Goal: Complete application form

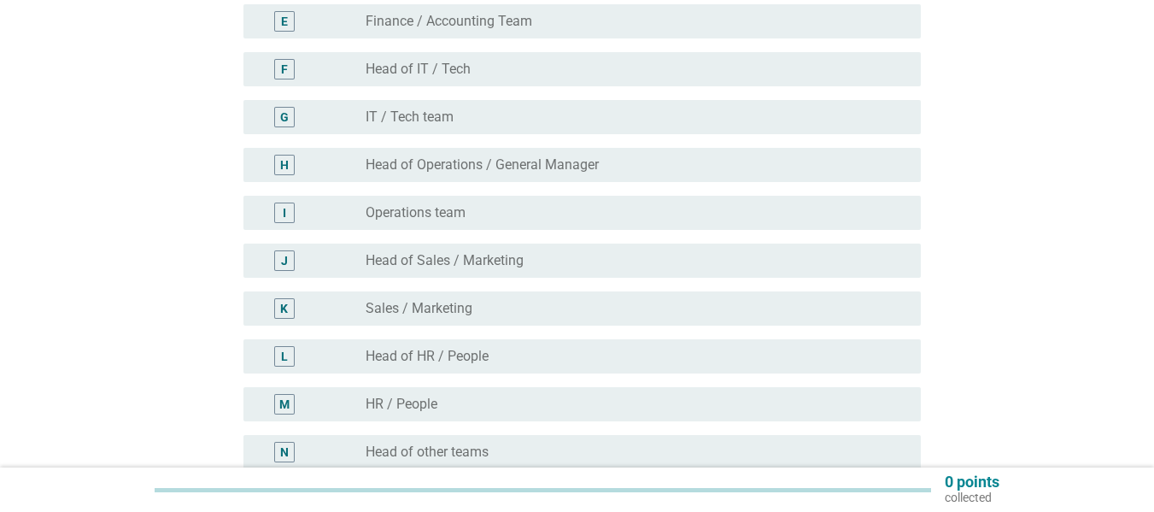
scroll to position [427, 0]
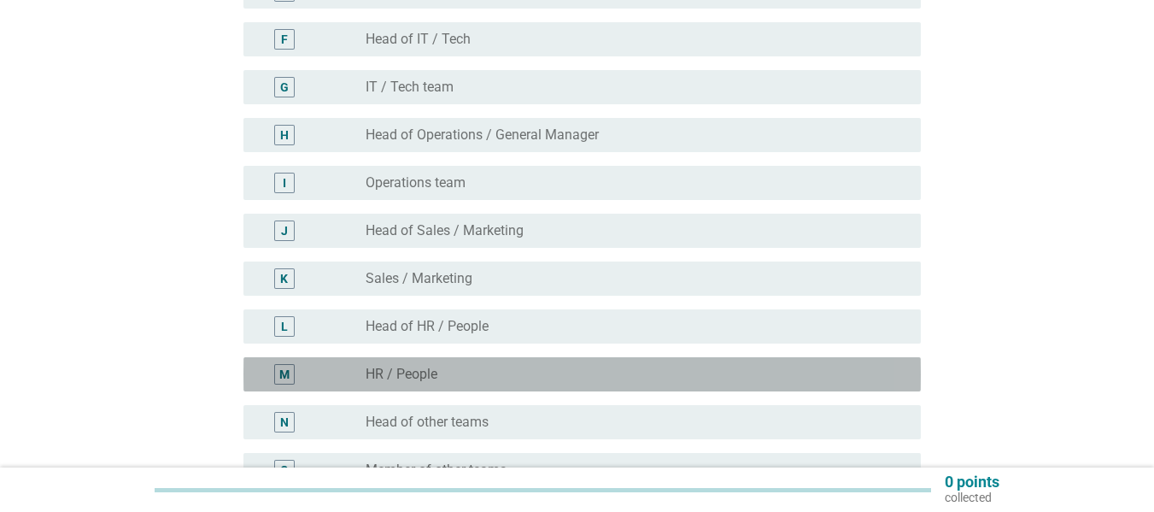
click at [434, 370] on label "HR / People" at bounding box center [402, 374] width 72 height 17
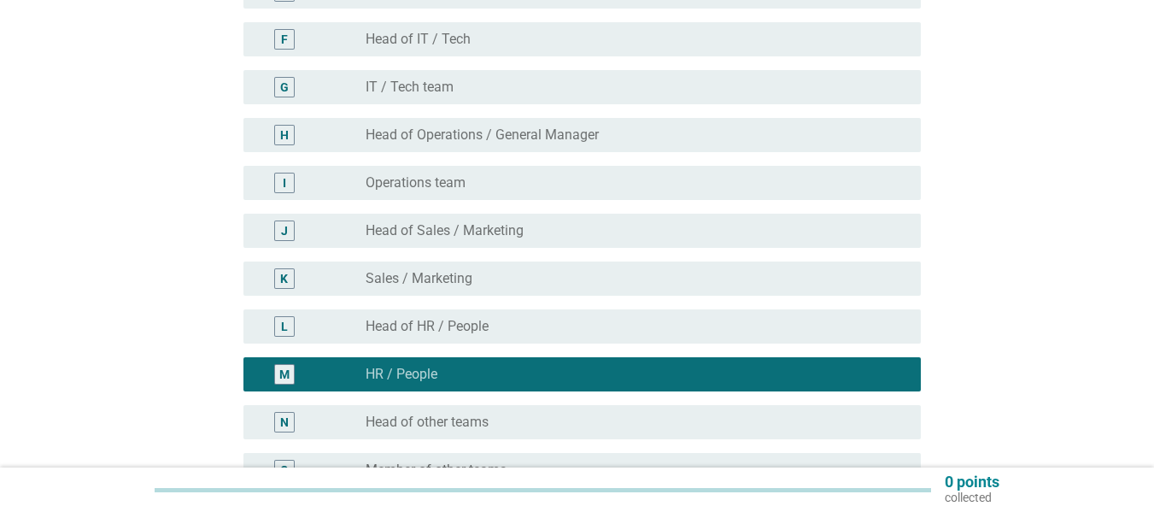
scroll to position [674, 0]
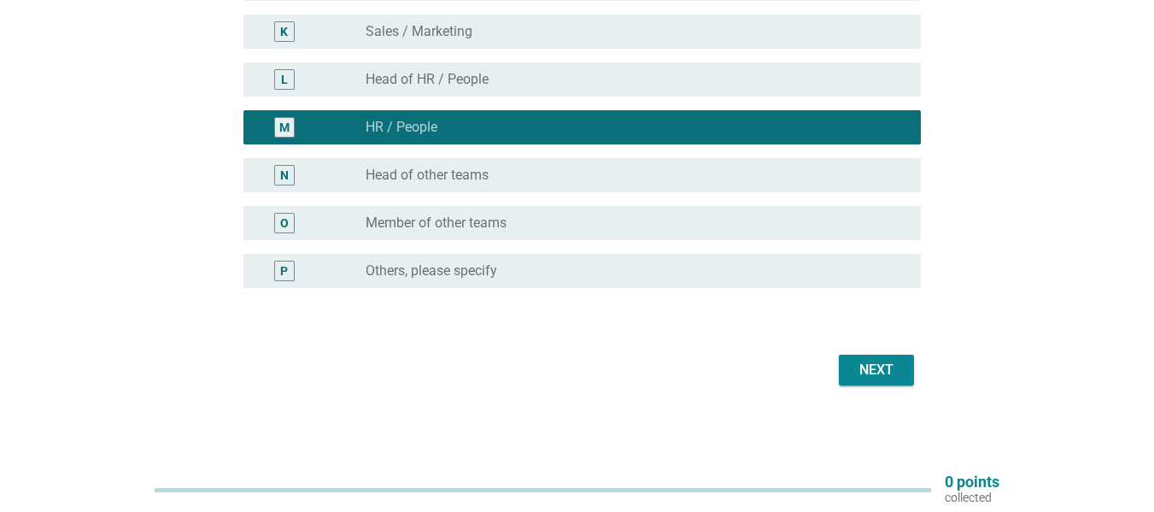
click at [869, 386] on div "Next" at bounding box center [576, 369] width 687 height 41
click at [865, 364] on div "Next" at bounding box center [876, 370] width 48 height 20
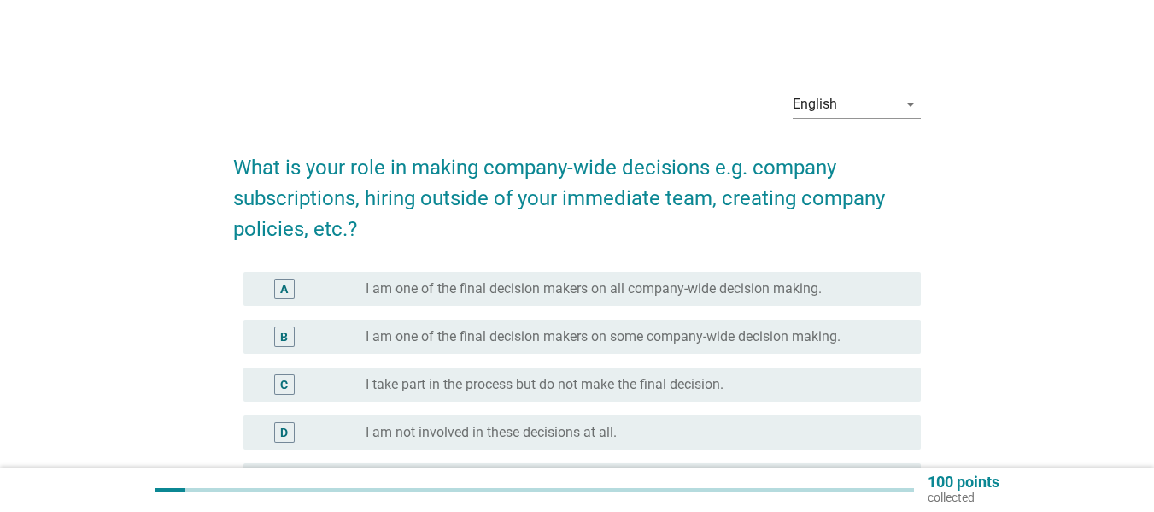
scroll to position [85, 0]
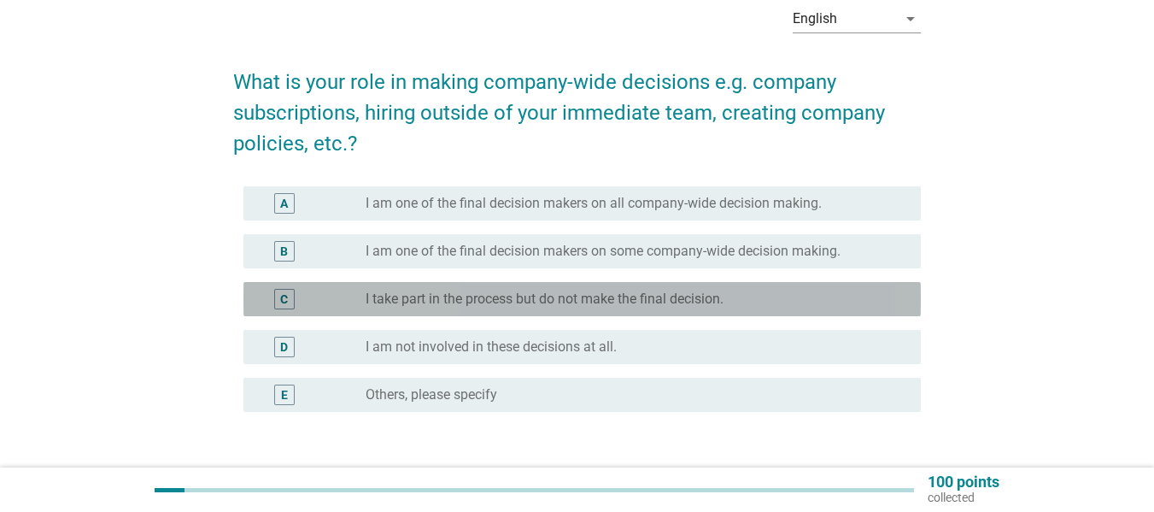
click at [541, 297] on label "I take part in the process but do not make the final decision." at bounding box center [545, 298] width 358 height 17
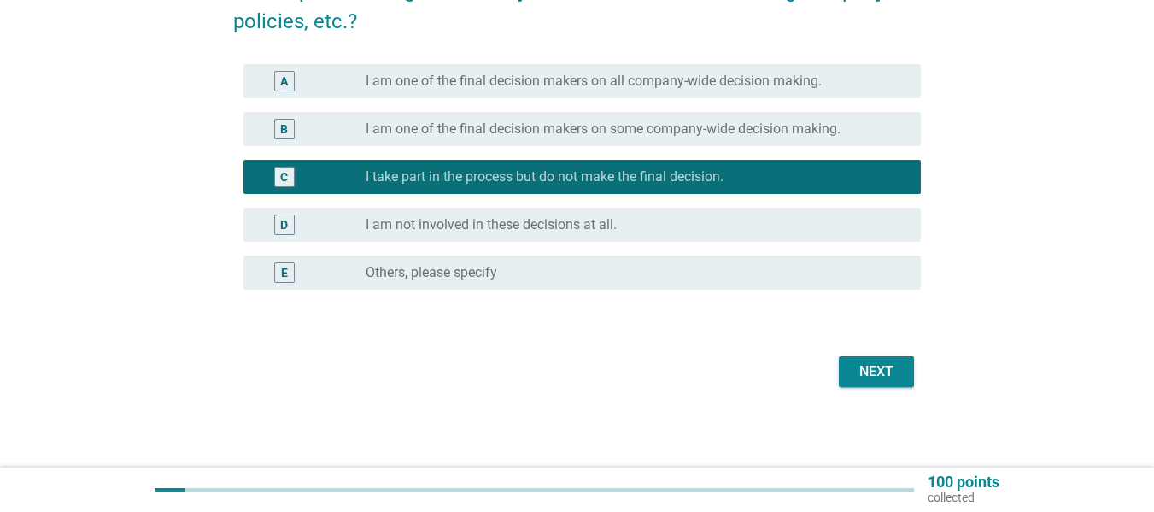
scroll to position [209, 0]
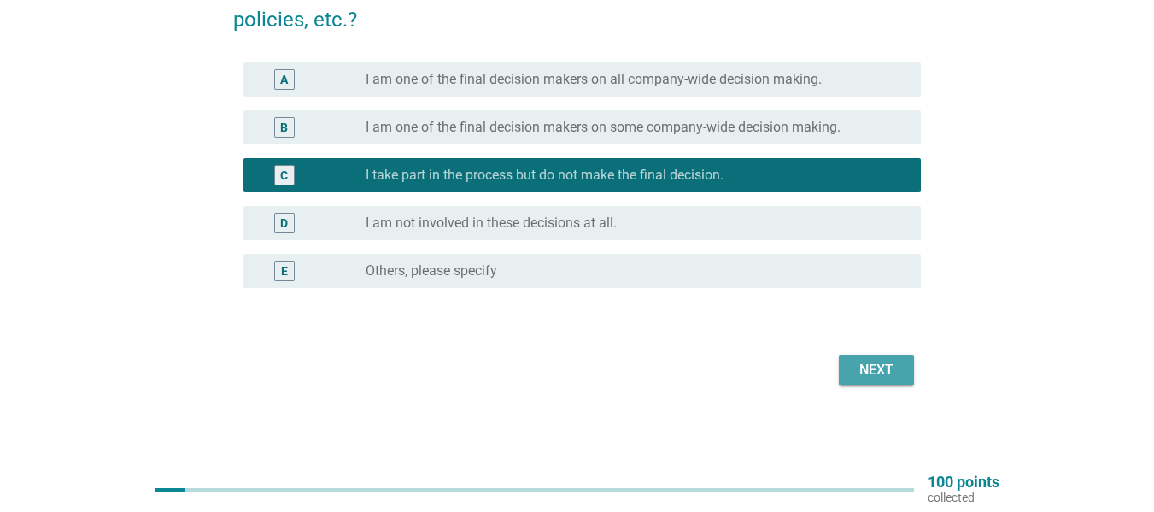
click at [882, 372] on div "Next" at bounding box center [876, 370] width 48 height 20
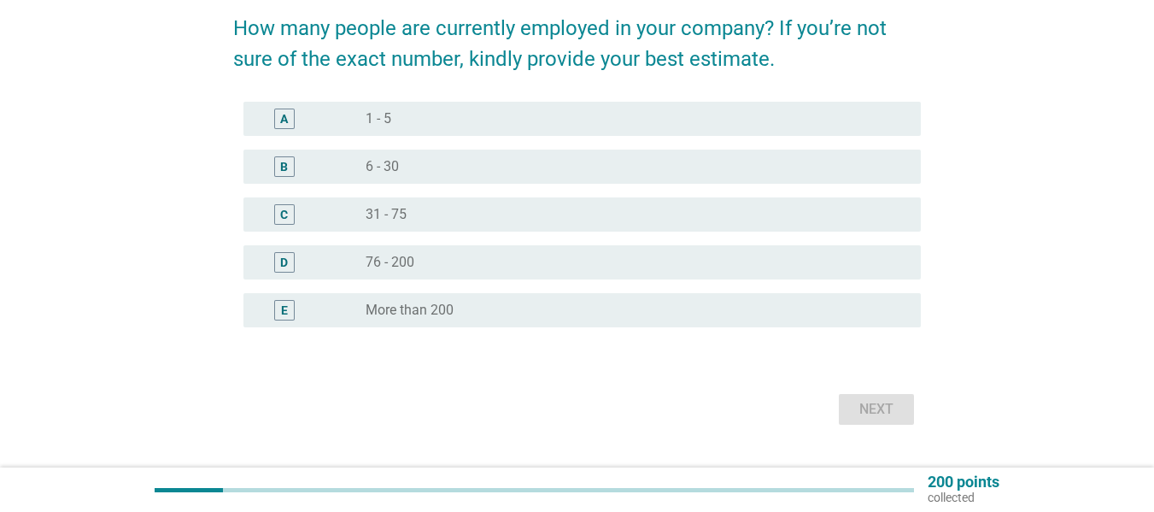
scroll to position [178, 0]
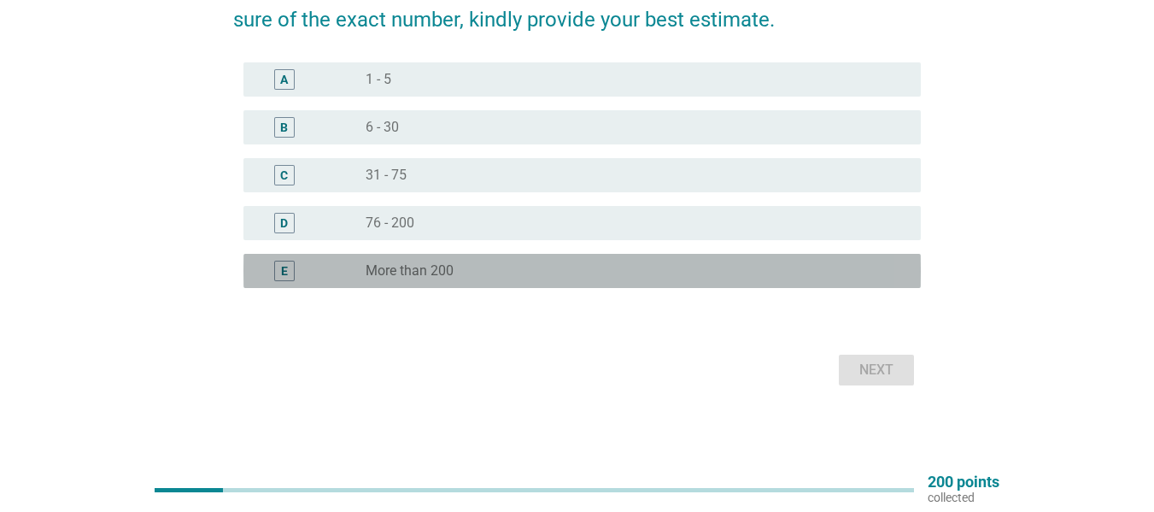
click at [436, 275] on label "More than 200" at bounding box center [410, 270] width 88 height 17
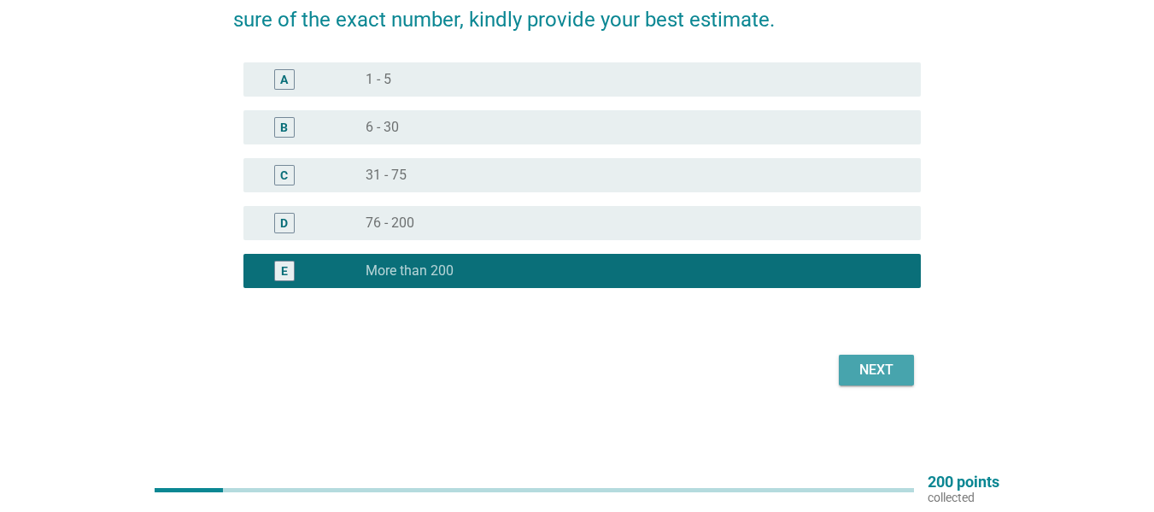
click at [876, 366] on div "Next" at bounding box center [876, 370] width 48 height 20
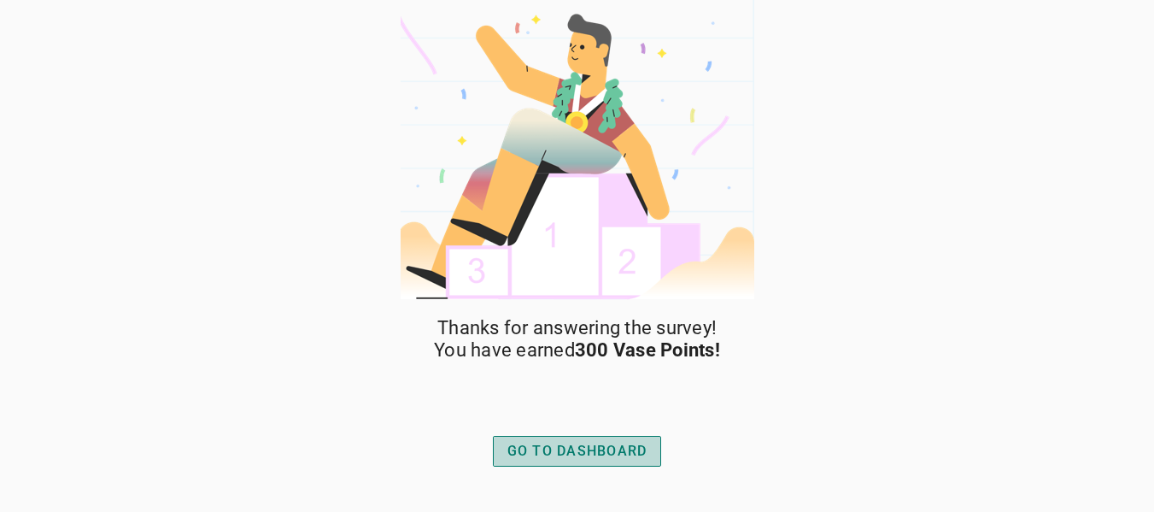
click at [613, 444] on div "GO TO DASHBOARD" at bounding box center [577, 451] width 140 height 20
